Goal: Check status

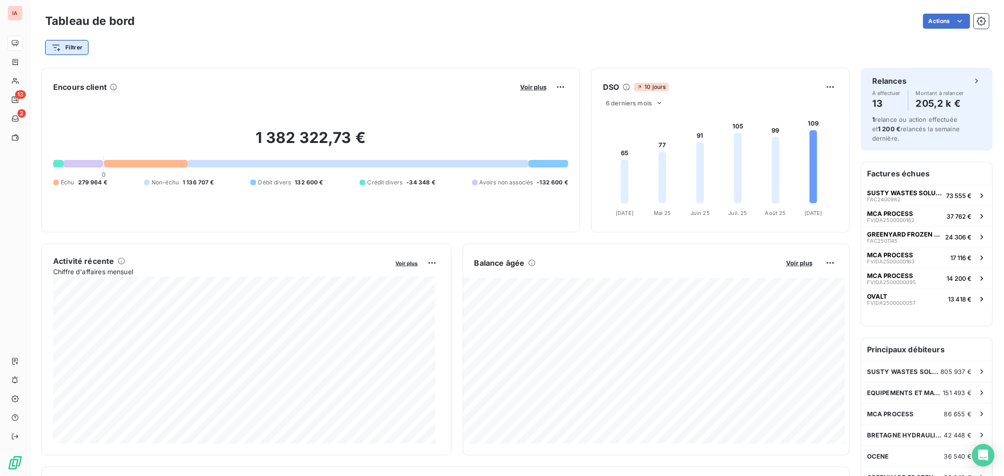
click at [73, 44] on html "IA 13 2 Tableau de bord Actions Filtrer Encours client Voir plus 1 382 322,73 €…" at bounding box center [502, 238] width 1004 height 476
click at [242, 45] on html "IA 13 2 Tableau de bord Actions Filtrer Encours client Voir plus 1 382 322,73 €…" at bounding box center [502, 238] width 1004 height 476
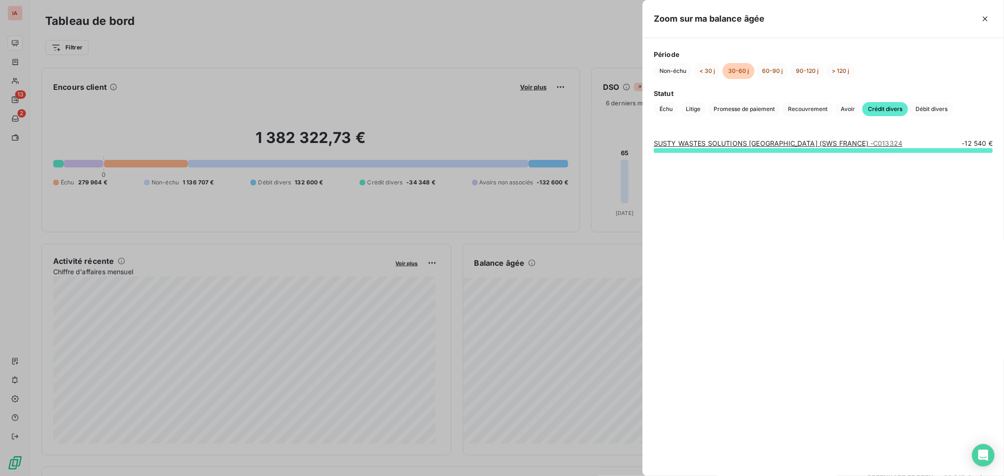
click at [739, 151] on div at bounding box center [822, 150] width 339 height 5
click at [744, 138] on div "SUSTY WASTES SOLUTIONS [GEOGRAPHIC_DATA] (SWS [GEOGRAPHIC_DATA]) - C013324 -12 …" at bounding box center [822, 302] width 361 height 349
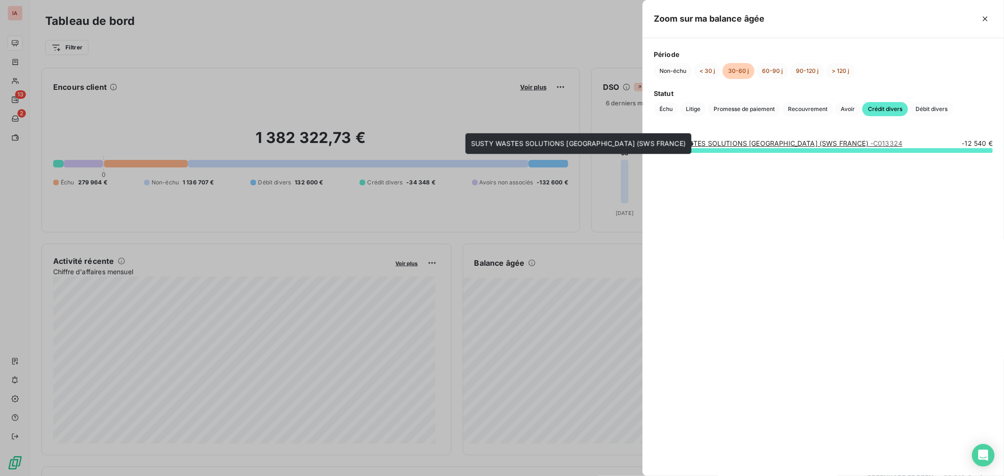
click at [747, 144] on link "SUSTY WASTES SOLUTIONS [GEOGRAPHIC_DATA] (SWS FRANCE) - C013324" at bounding box center [777, 143] width 248 height 8
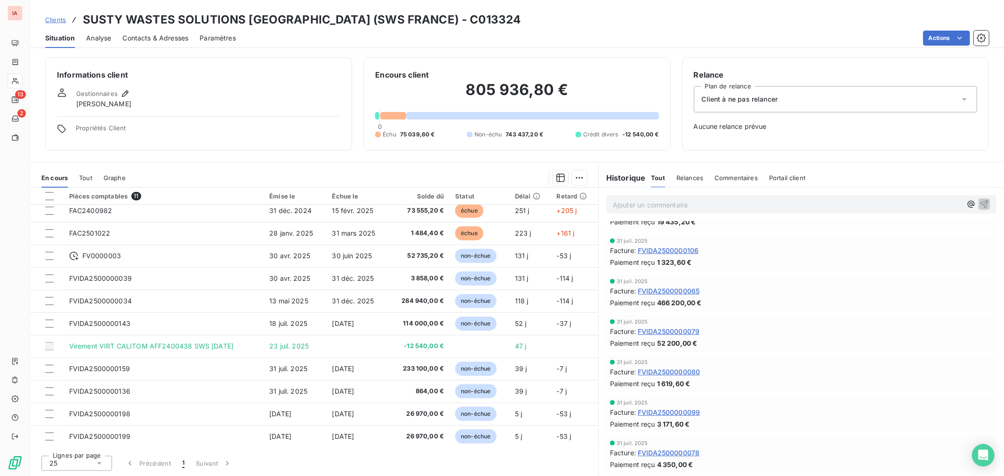
scroll to position [313, 0]
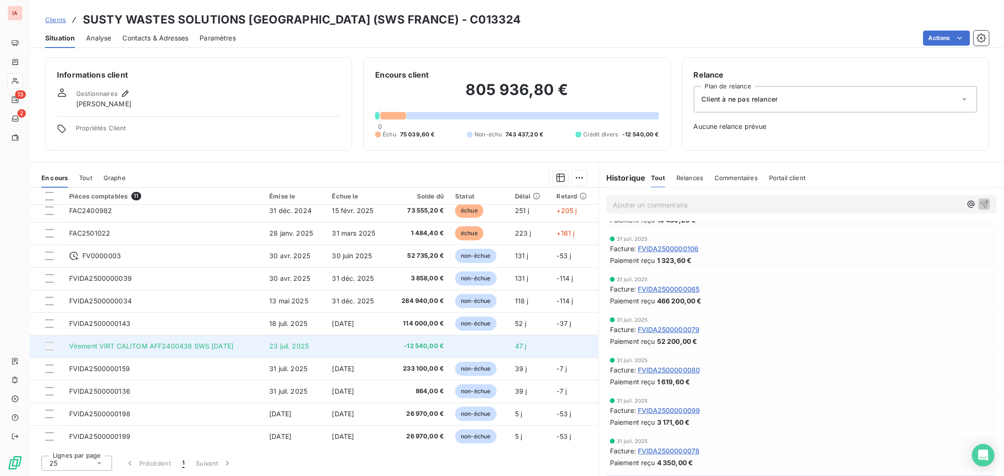
click at [263, 347] on td "Virement VIRT CALITOM AFF2400438 SWS [DATE]" at bounding box center [164, 346] width 200 height 23
click at [217, 344] on span "Virement VIRT CALITOM AFF2400438 SWS [DATE]" at bounding box center [151, 346] width 164 height 8
click at [337, 341] on td at bounding box center [358, 346] width 62 height 23
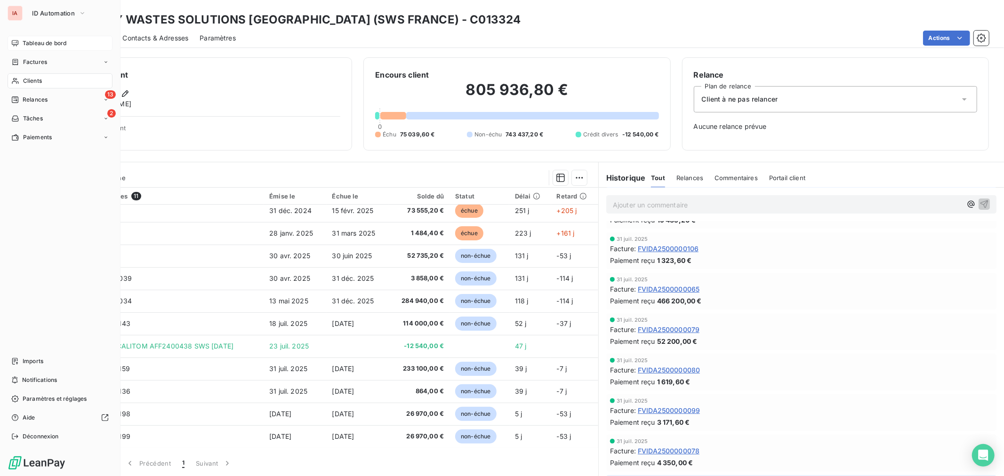
click at [37, 44] on span "Tableau de bord" at bounding box center [45, 43] width 44 height 8
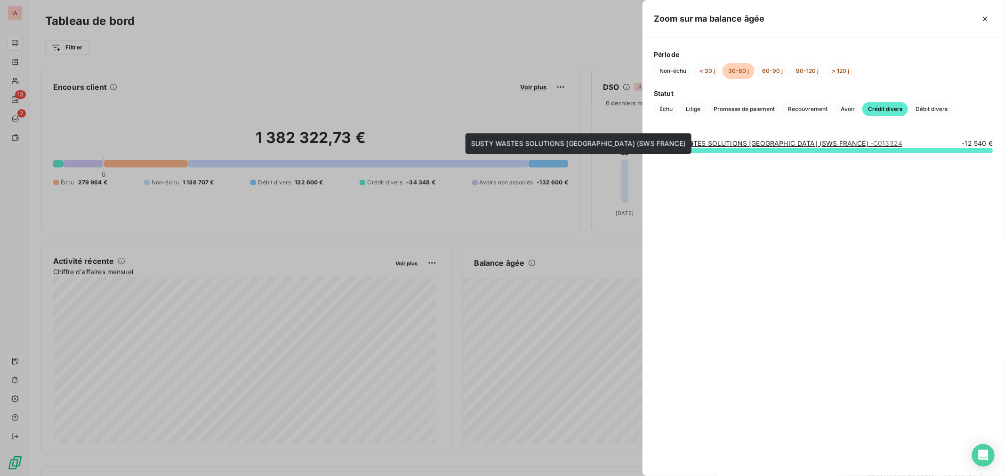
click at [801, 142] on link "SUSTY WASTES SOLUTIONS [GEOGRAPHIC_DATA] (SWS FRANCE) - C013324" at bounding box center [777, 143] width 248 height 8
